Goal: Task Accomplishment & Management: Manage account settings

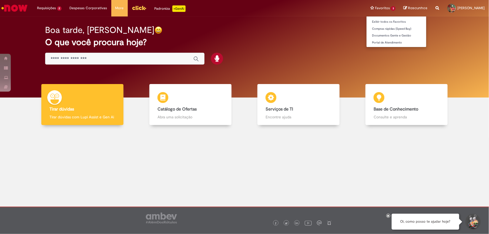
click at [367, 7] on li "Favoritos 3 Exibir todos os Favoritos Compras rápidas (Speed Buy) Documentos Ge…" at bounding box center [383, 8] width 33 height 16
click at [367, 9] on li "Favoritos 3 Exibir todos os Favoritos Compras rápidas (Speed Buy) Documentos Ge…" at bounding box center [383, 8] width 33 height 16
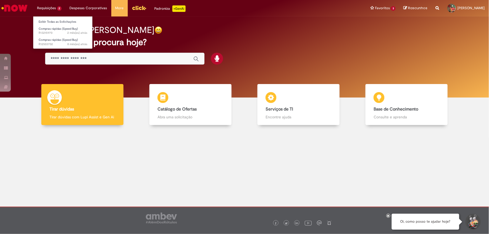
click at [49, 6] on li "Requisições 2 Exibir Todas as Solicitações Compras rápidas (Speed Buy) 2 mês(es…" at bounding box center [49, 8] width 33 height 16
click at [47, 30] on span "Compras rápidas (Speed Buy)" at bounding box center [58, 29] width 39 height 4
click at [58, 33] on span "2 mês(es) atrás 2 meses atrás R13215970" at bounding box center [63, 33] width 49 height 4
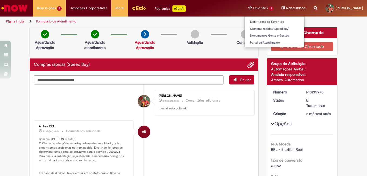
click at [248, 6] on li "Favoritos 3 Exibir todos os Favoritos Compras rápidas (Speed Buy) Documentos Ge…" at bounding box center [260, 8] width 33 height 16
click at [244, 6] on li "Favoritos 3 Exibir todos os Favoritos Compras rápidas (Speed Buy) Documentos Ge…" at bounding box center [260, 8] width 33 height 16
click at [245, 20] on link "Exibir todos os Favoritos" at bounding box center [275, 22] width 60 height 6
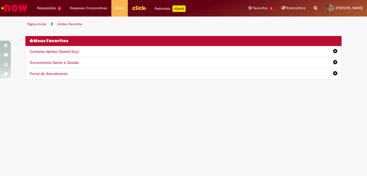
click at [59, 52] on link "Compras rápidas (Speed Buy)" at bounding box center [54, 51] width 49 height 5
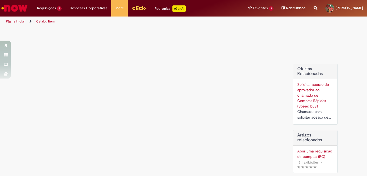
click at [48, 50] on div "Ofertas Relacionadas Solicitar acesso de aprovador ao chamado de Compras Rápida…" at bounding box center [183, 102] width 316 height 151
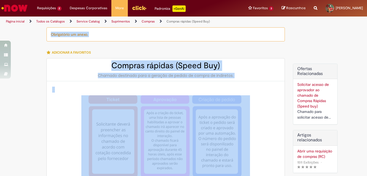
type input "**********"
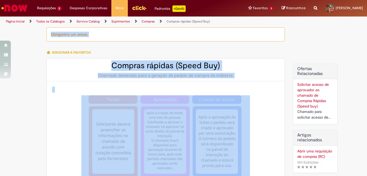
click at [263, 88] on p at bounding box center [165, 90] width 227 height 6
type input "**********"
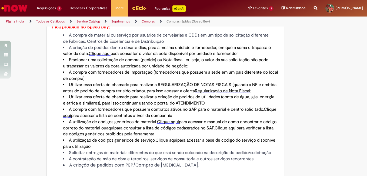
scroll to position [219, 0]
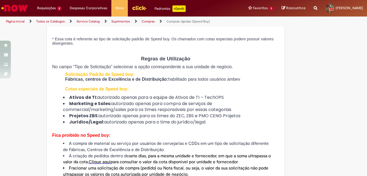
click at [286, 7] on span "Rascunhos" at bounding box center [295, 7] width 19 height 5
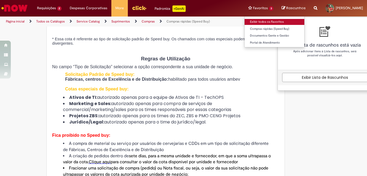
click at [245, 20] on link "Exibir todos os Favoritos" at bounding box center [275, 22] width 60 height 6
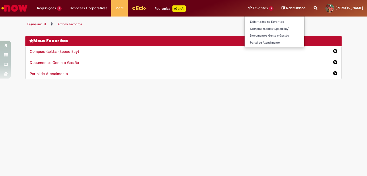
click at [250, 9] on li "Favoritos 3 Exibir todos os Favoritos Compras rápidas (Speed Buy) Documentos Ge…" at bounding box center [260, 8] width 33 height 16
click at [246, 21] on link "Exibir todos os Favoritos" at bounding box center [275, 22] width 60 height 6
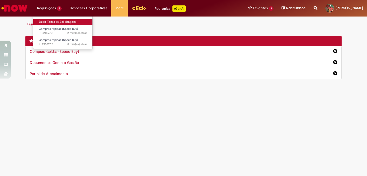
click at [48, 21] on link "Exibir Todas as Solicitações" at bounding box center [62, 22] width 59 height 6
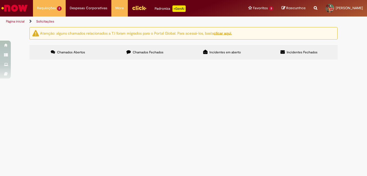
click at [0, 0] on span "R13215970" at bounding box center [0, 0] width 0 height 0
click at [153, 54] on span "Chamados Fechados" at bounding box center [148, 52] width 31 height 4
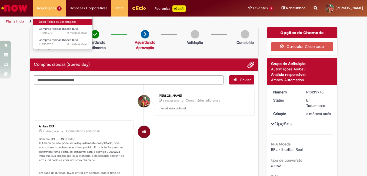
click at [47, 21] on link "Exibir Todas as Solicitações" at bounding box center [62, 22] width 59 height 6
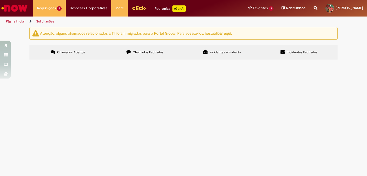
click at [0, 0] on span "R13215970" at bounding box center [0, 0] width 0 height 0
click at [47, 94] on main "Solicitações Atenção: alguns chamados relacionados a T.I foram migrados para o …" at bounding box center [183, 101] width 367 height 149
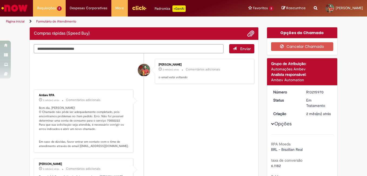
click at [47, 94] on div "Ambev RPA 2 mês(es) atrás 2 meses atrás Comentários adicionais Bom dia, [PERSON…" at bounding box center [83, 121] width 96 height 60
click at [178, 127] on li "AR Ambev RPA 2 mês(es) atrás 2 meses atrás Comentários adicionais Bom dia, [PER…" at bounding box center [144, 120] width 221 height 63
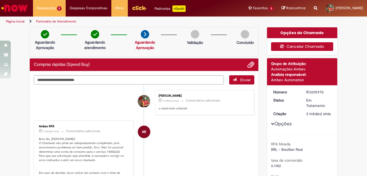
click at [302, 44] on button "Cancelar Chamado" at bounding box center [302, 46] width 62 height 9
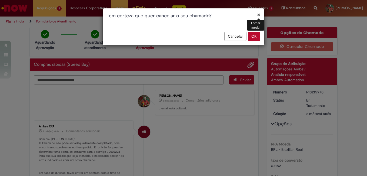
click at [260, 35] on button "OK" at bounding box center [254, 36] width 12 height 9
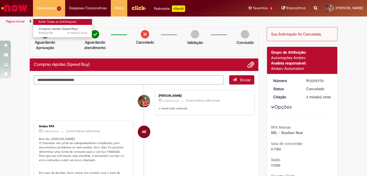
click at [49, 19] on link "Exibir Todas as Solicitações" at bounding box center [62, 22] width 59 height 6
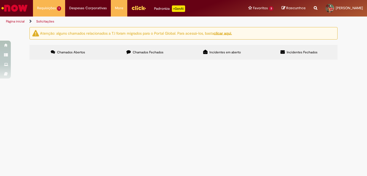
click at [141, 53] on span "Chamados Fechados" at bounding box center [148, 52] width 31 height 4
click at [68, 52] on span "Chamados Abertos" at bounding box center [71, 52] width 28 height 4
click at [0, 0] on span "R12503702" at bounding box center [0, 0] width 0 height 0
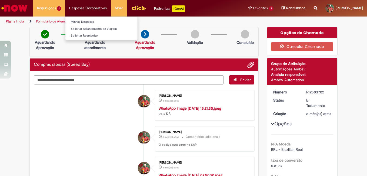
click at [65, 9] on li "Despesas Corporativas Minhas Despesas Solicitar Adiantamento de Viagem Solicita…" at bounding box center [49, 8] width 32 height 16
click at [74, 21] on link "Minhas Despesas" at bounding box center [101, 22] width 72 height 6
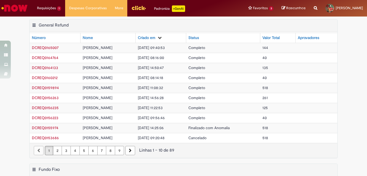
scroll to position [81, 0]
